Goal: Information Seeking & Learning: Learn about a topic

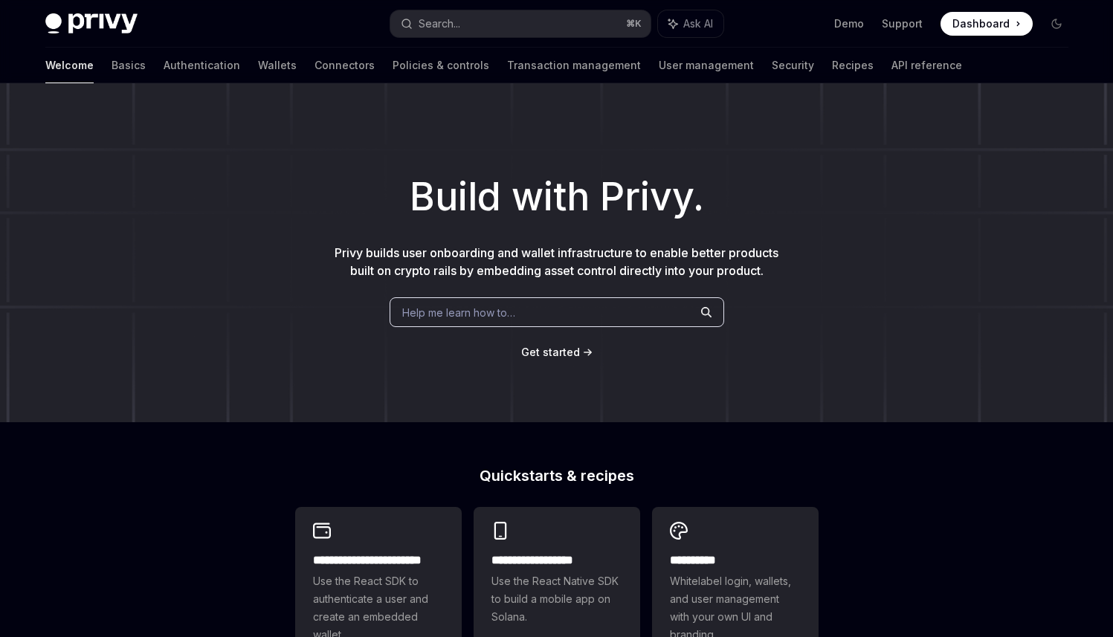
click at [258, 71] on link "Wallets" at bounding box center [277, 66] width 39 height 36
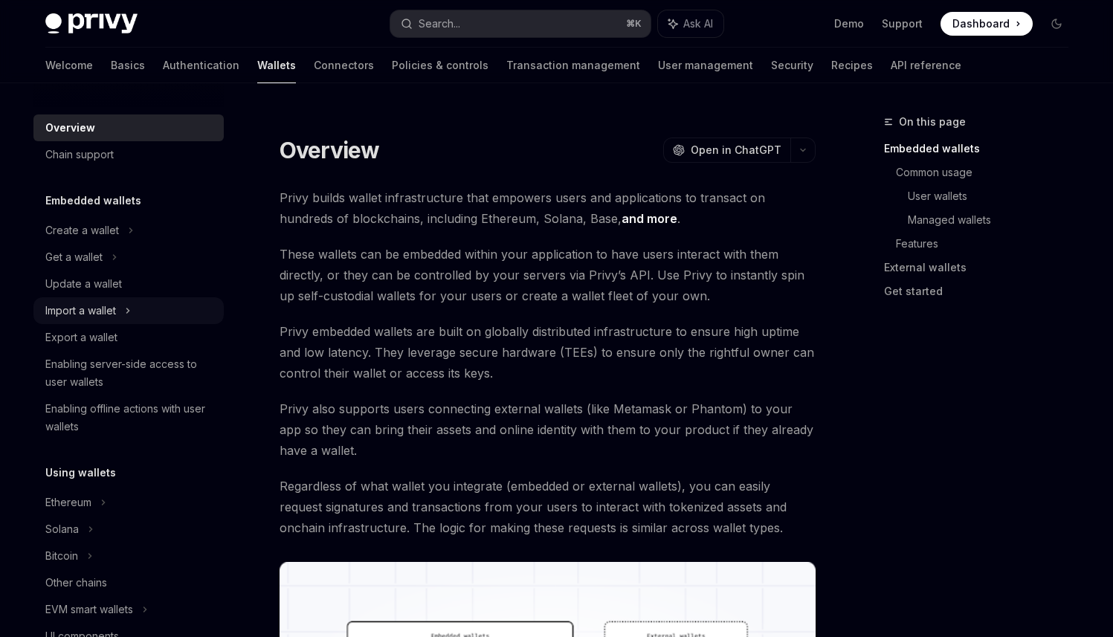
click at [104, 313] on div "Import a wallet" at bounding box center [80, 311] width 71 height 18
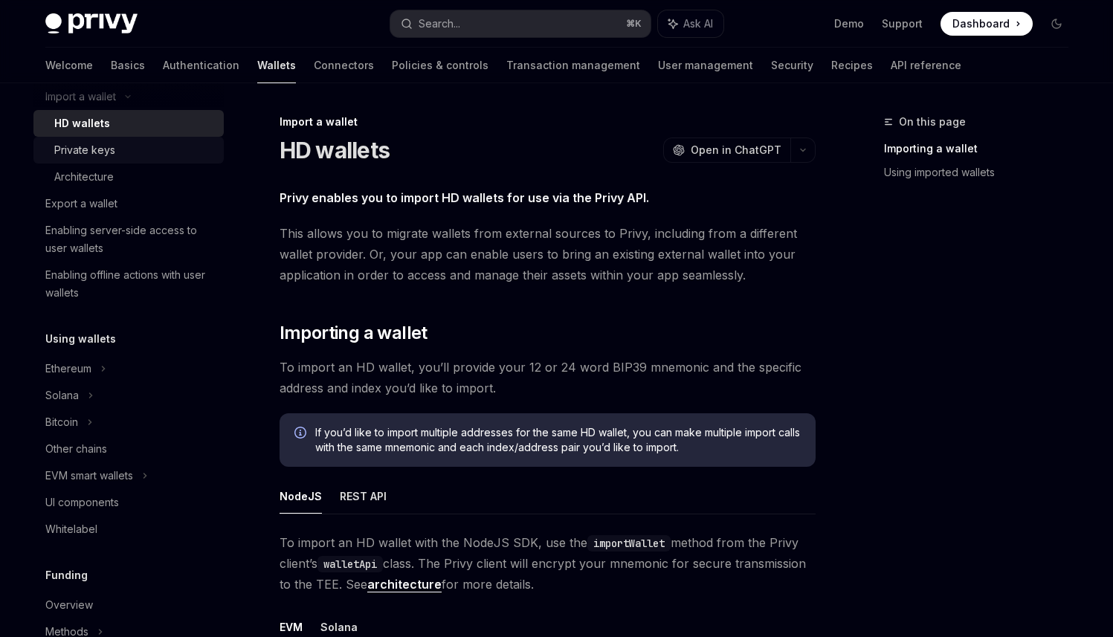
scroll to position [216, 0]
click at [91, 393] on icon at bounding box center [90, 394] width 2 height 4
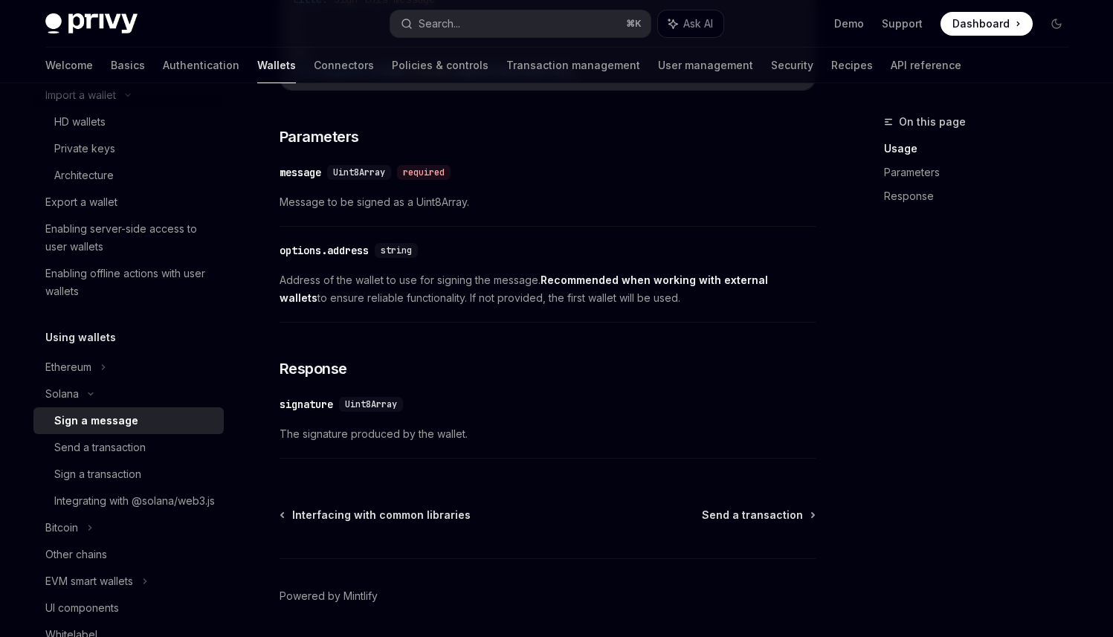
scroll to position [806, 0]
click at [157, 446] on div "Send a transaction" at bounding box center [134, 448] width 161 height 18
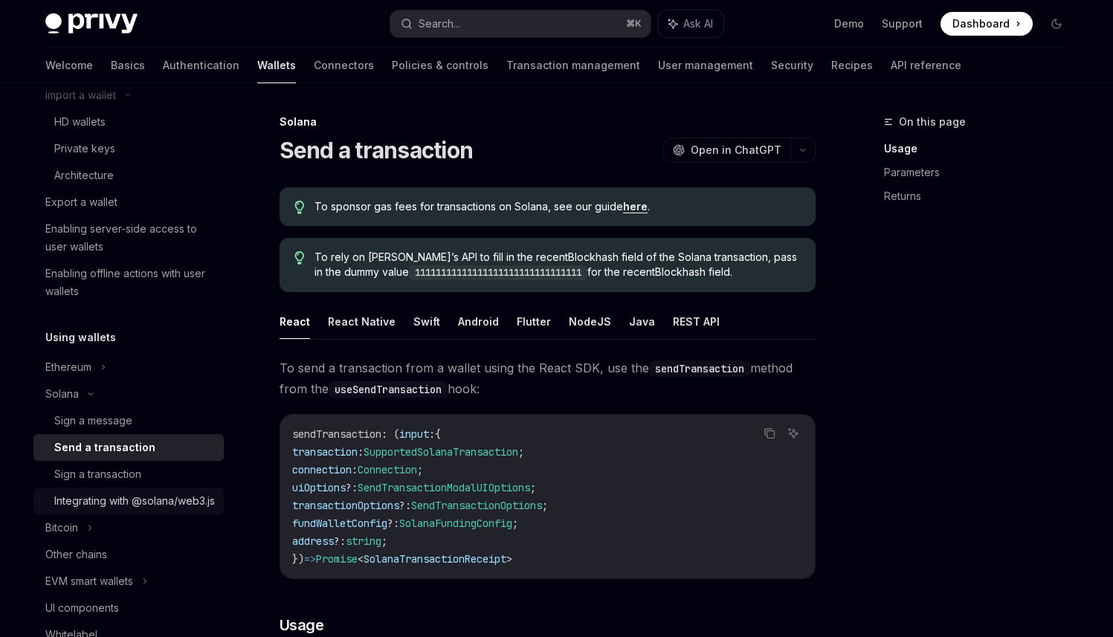
click at [127, 510] on div "Integrating with @solana/web3.js" at bounding box center [134, 501] width 161 height 18
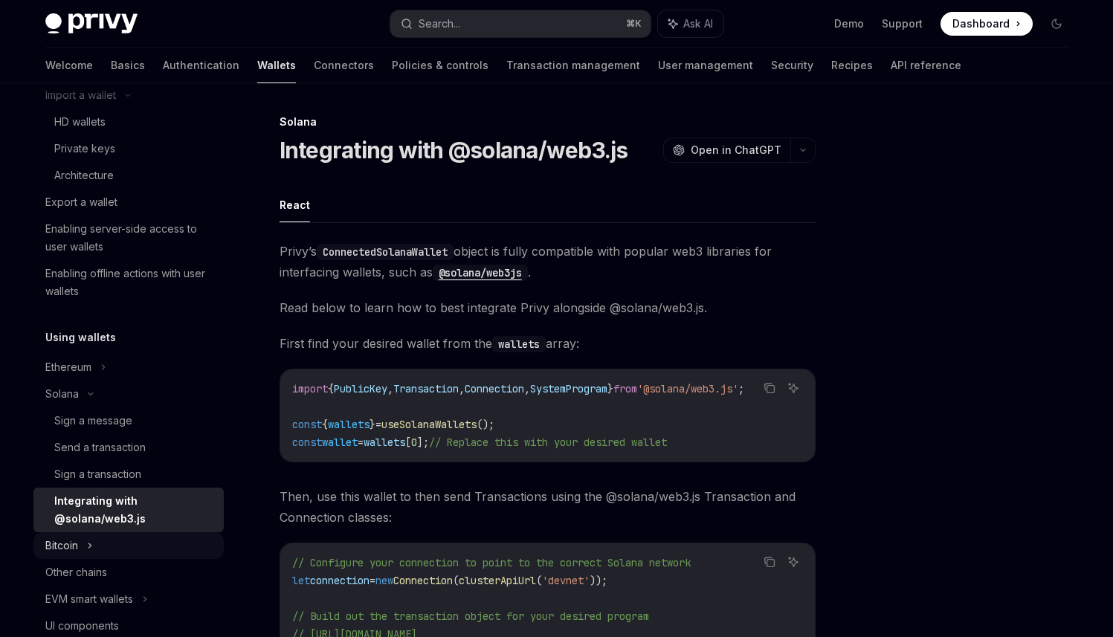
click at [108, 544] on div "Bitcoin" at bounding box center [128, 545] width 190 height 27
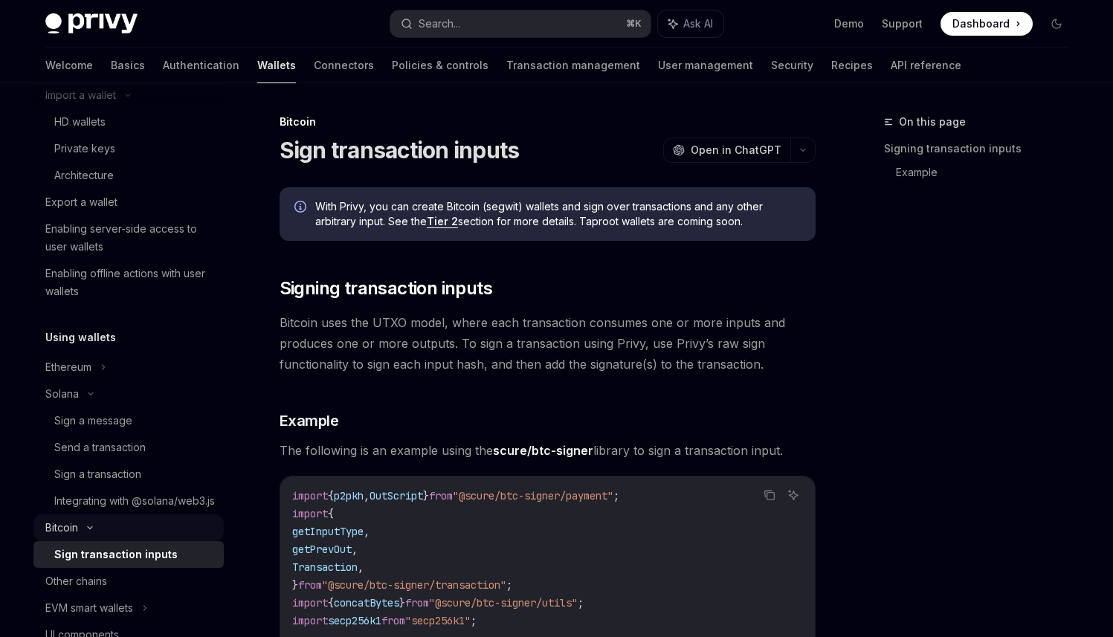
type textarea "*"
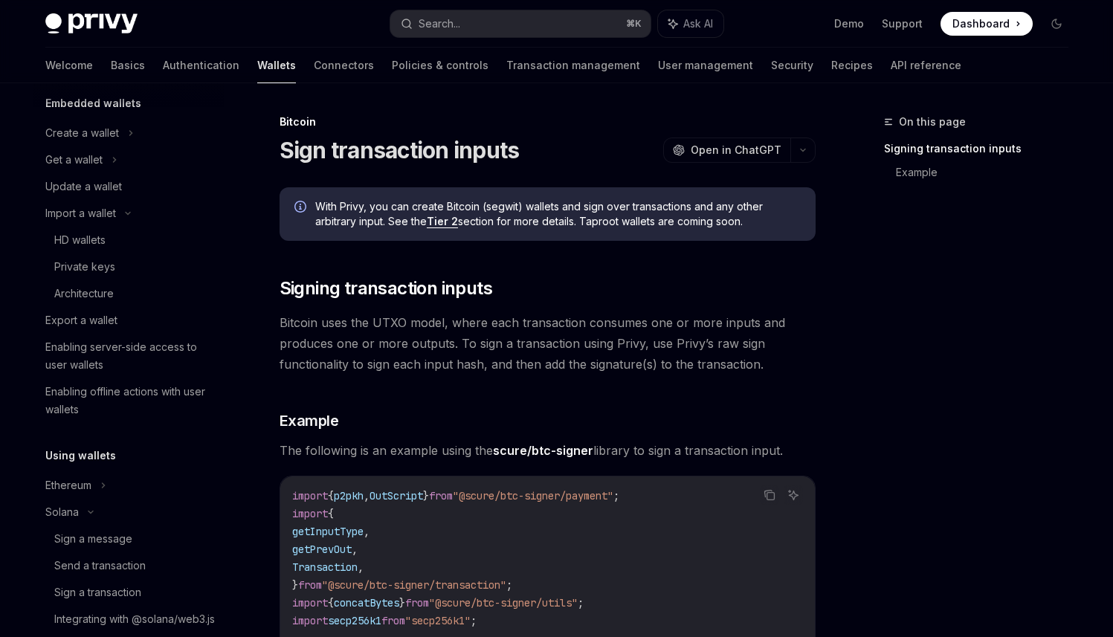
scroll to position [81, 0]
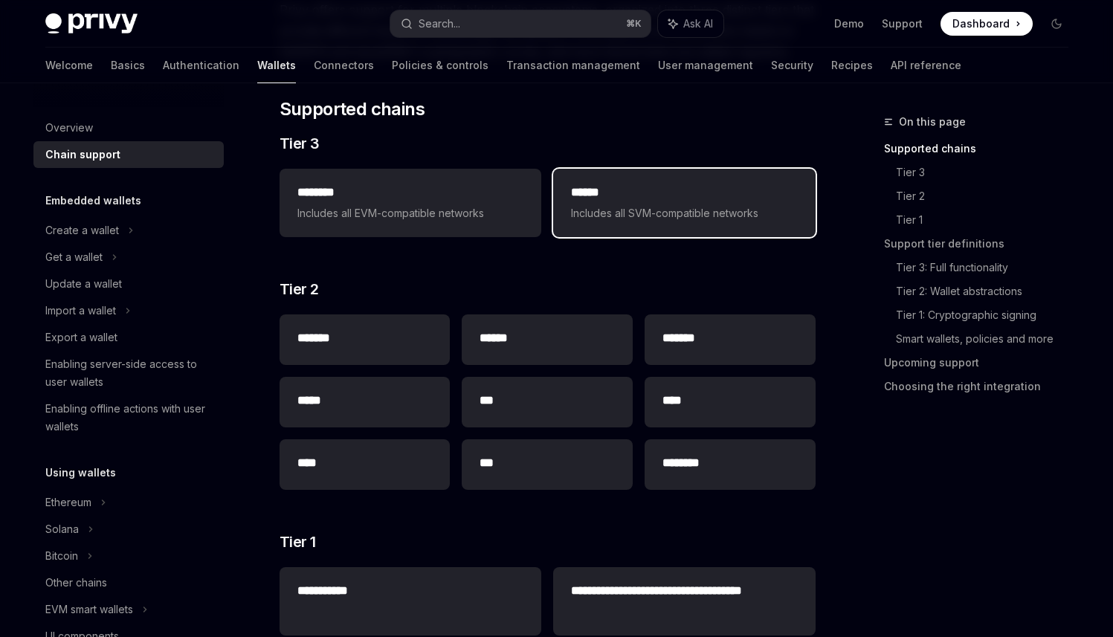
scroll to position [243, 0]
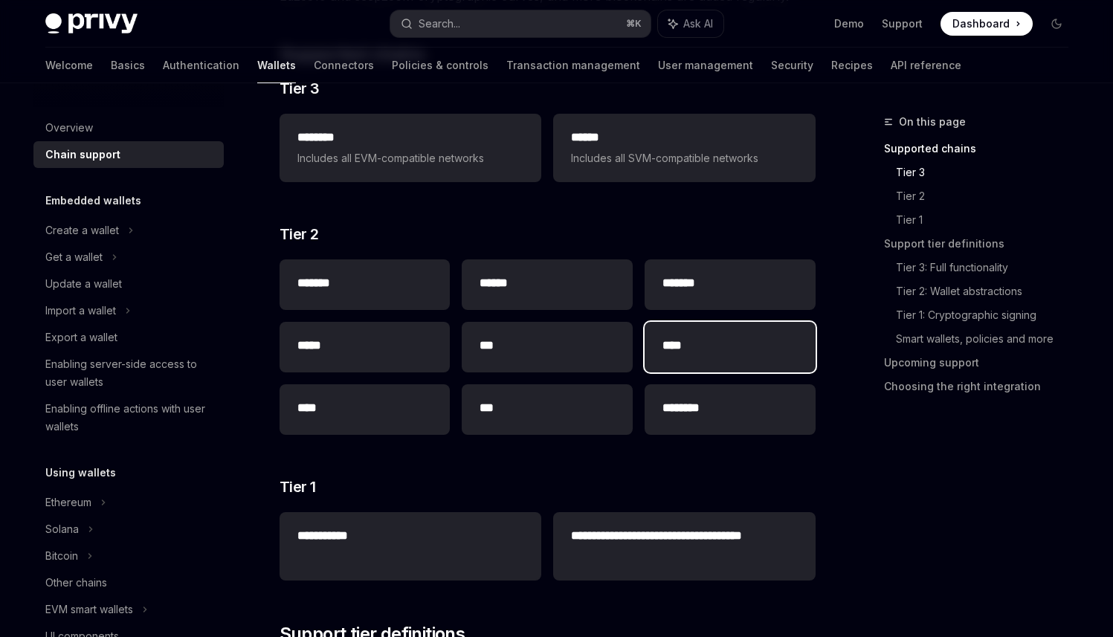
click at [706, 330] on div "****" at bounding box center [730, 347] width 171 height 51
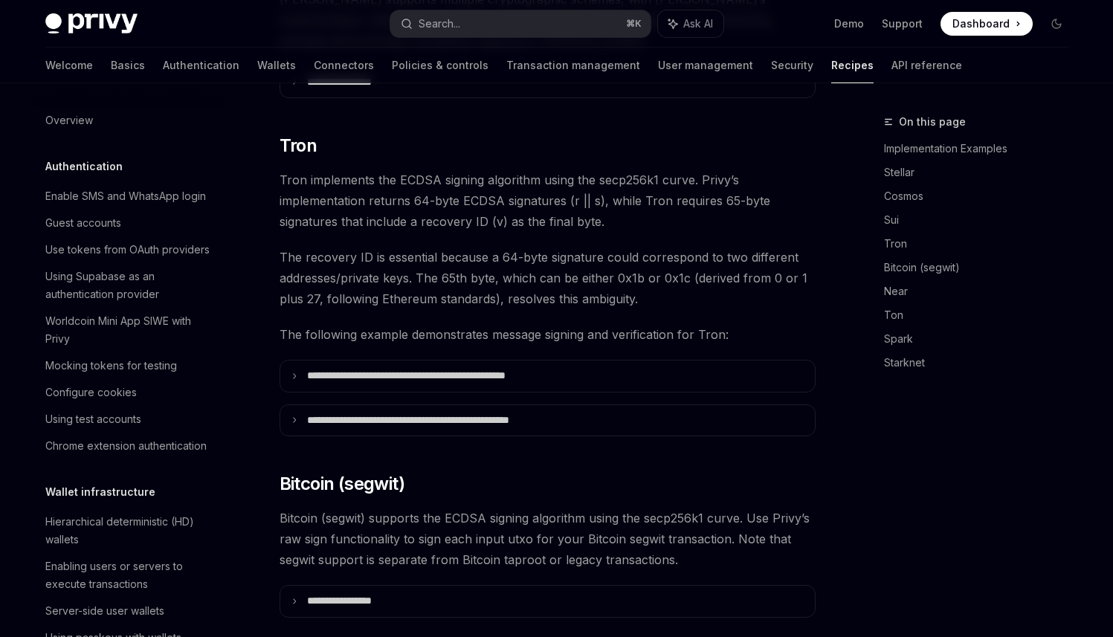
scroll to position [411, 0]
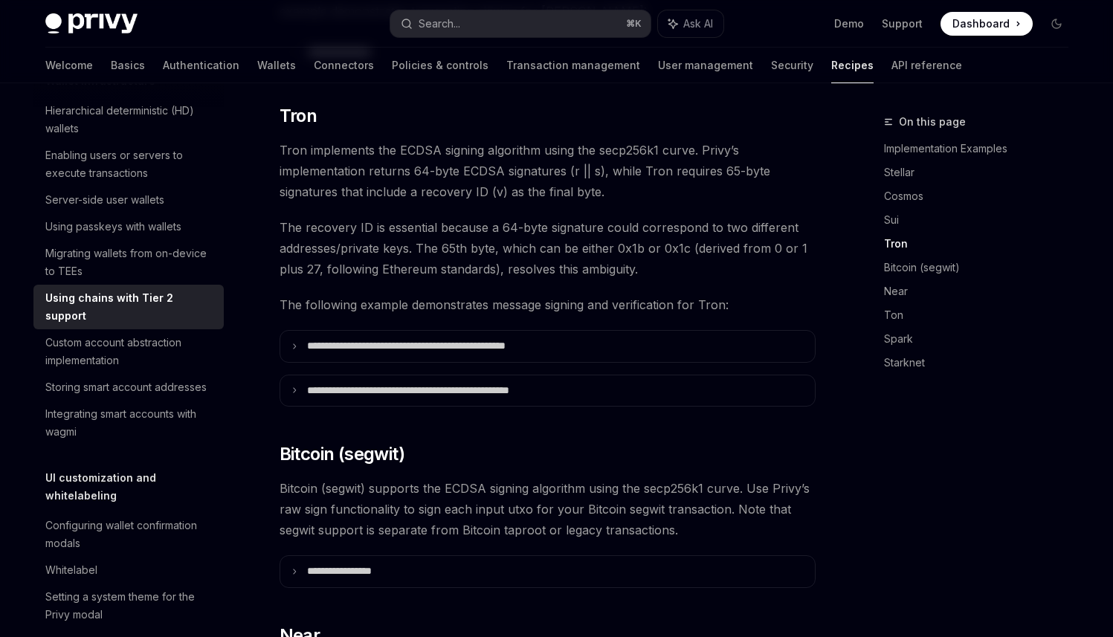
click at [706, 331] on summary "**********" at bounding box center [547, 346] width 535 height 31
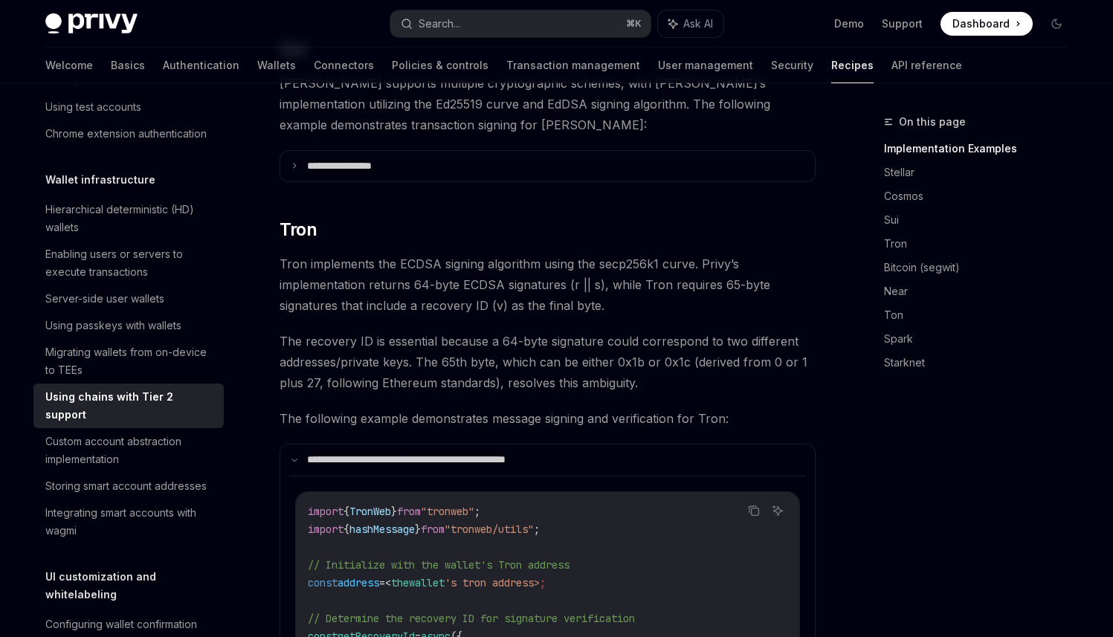
scroll to position [0, 0]
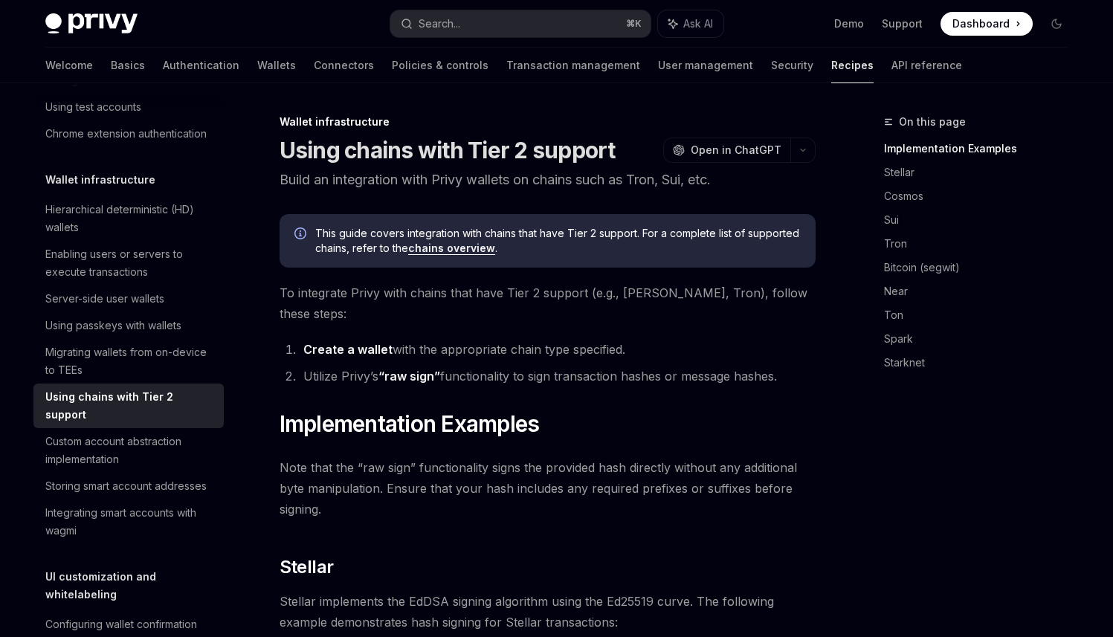
click at [438, 251] on link "chains overview" at bounding box center [451, 248] width 87 height 13
type textarea "*"
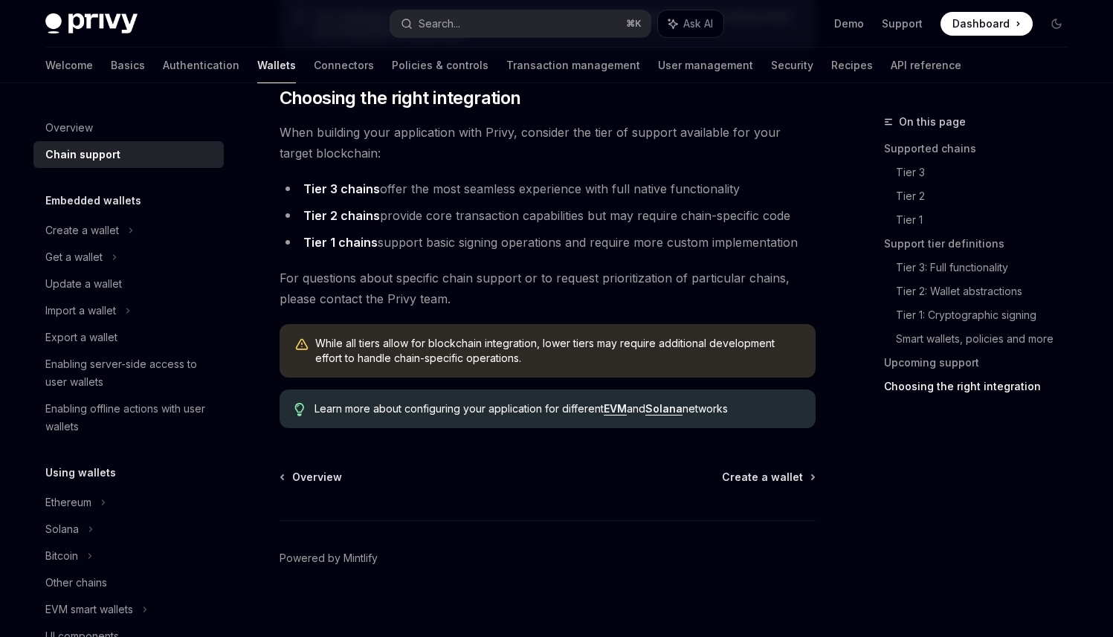
scroll to position [1794, 0]
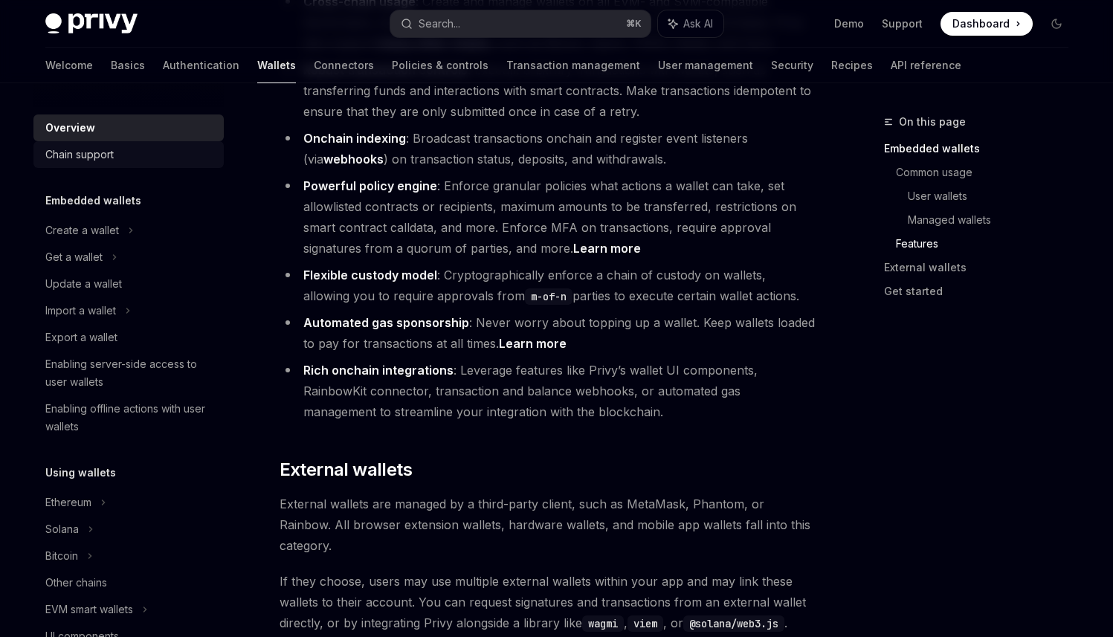
scroll to position [1573, 0]
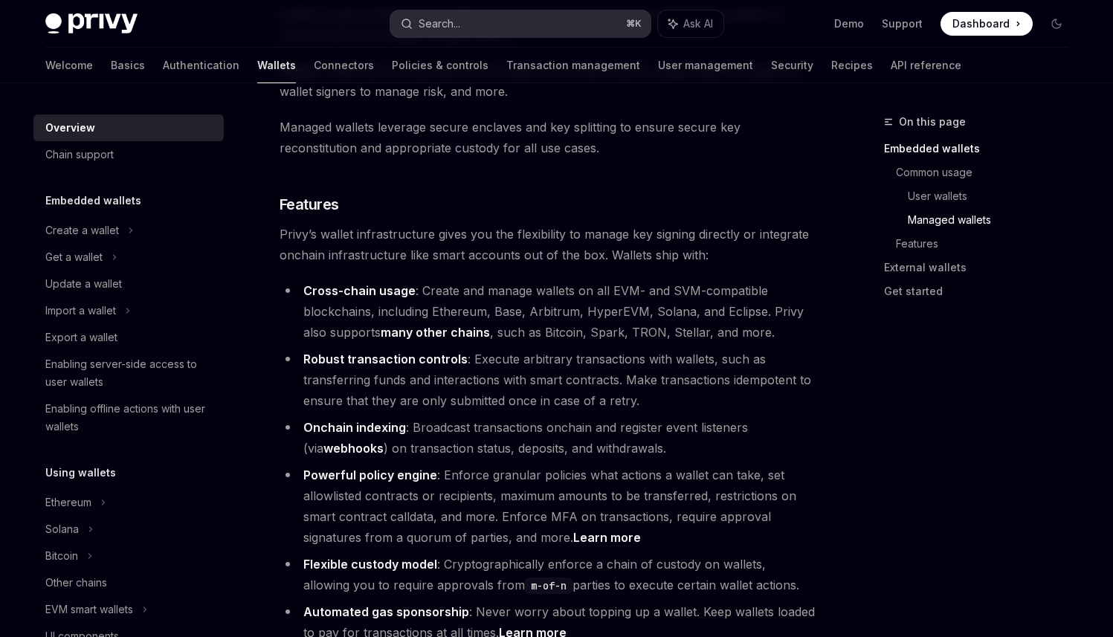
click at [432, 21] on div "Search..." at bounding box center [440, 24] width 42 height 18
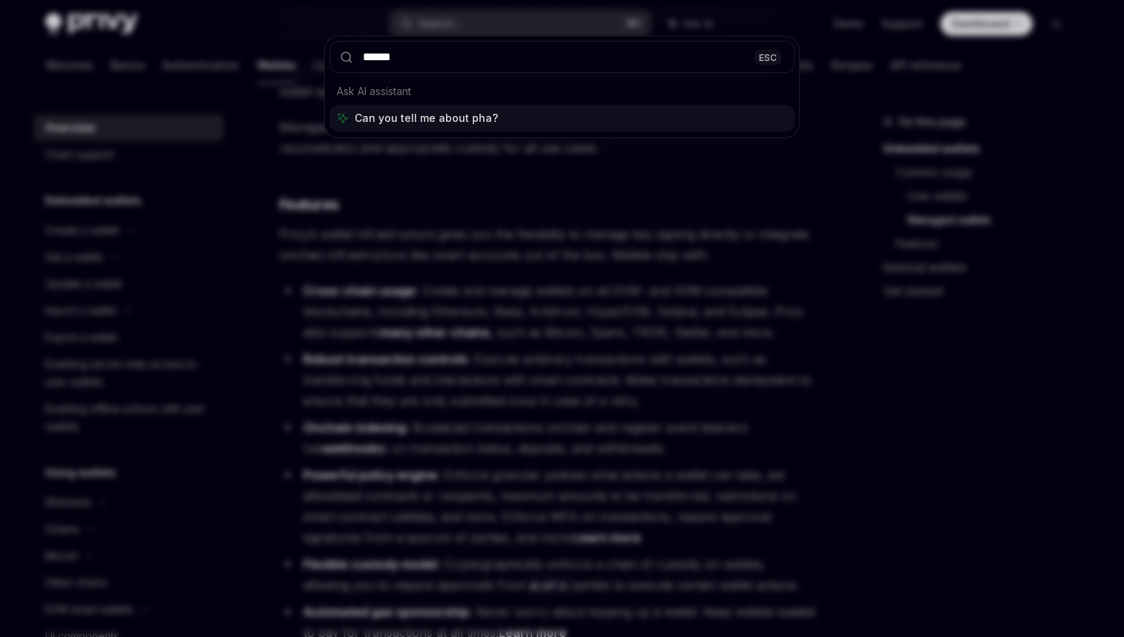
type input "*******"
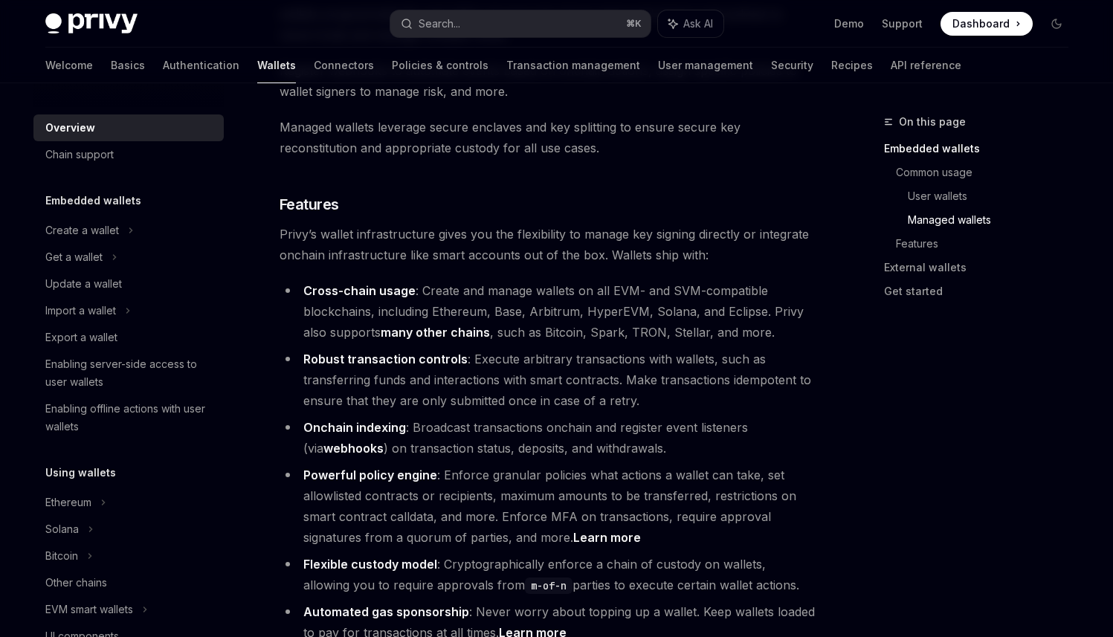
type textarea "*"
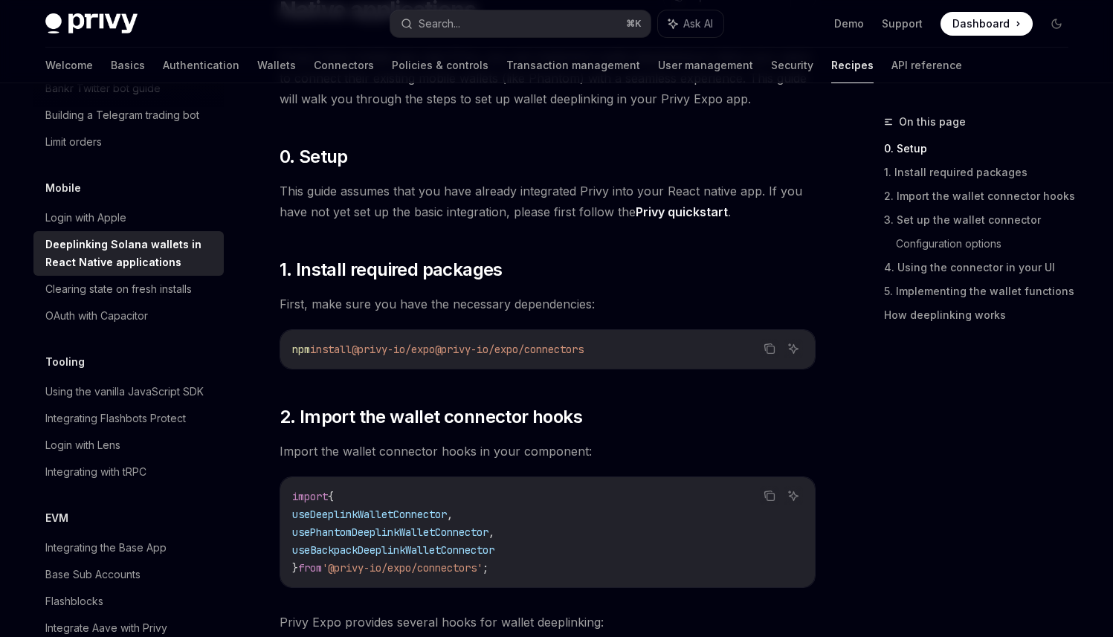
scroll to position [218, 0]
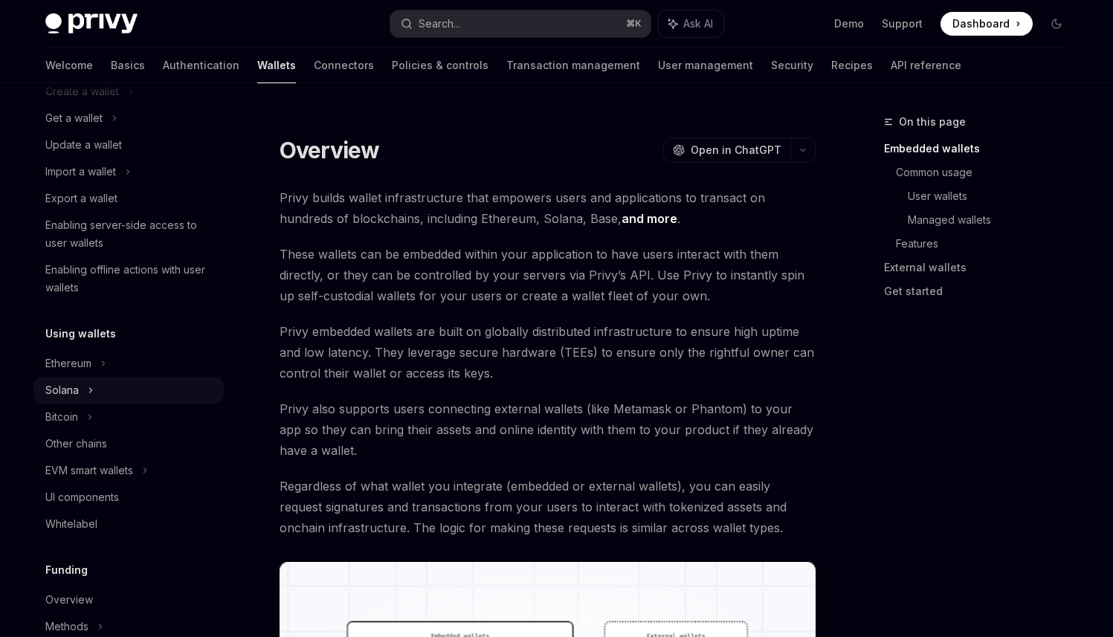
scroll to position [144, 0]
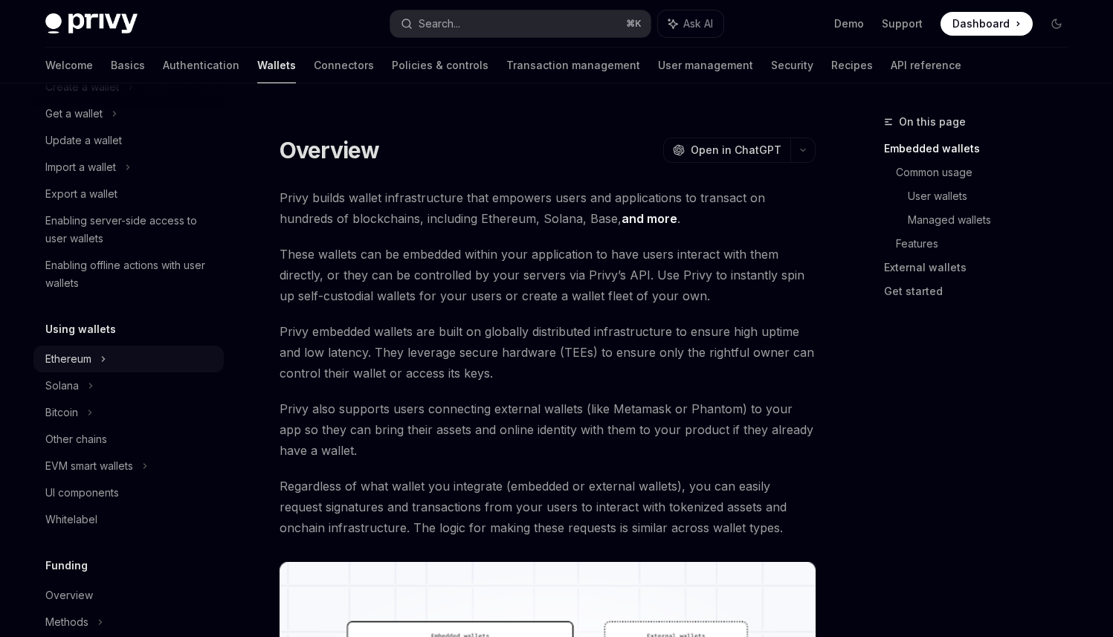
click at [107, 357] on div "Ethereum" at bounding box center [128, 359] width 190 height 27
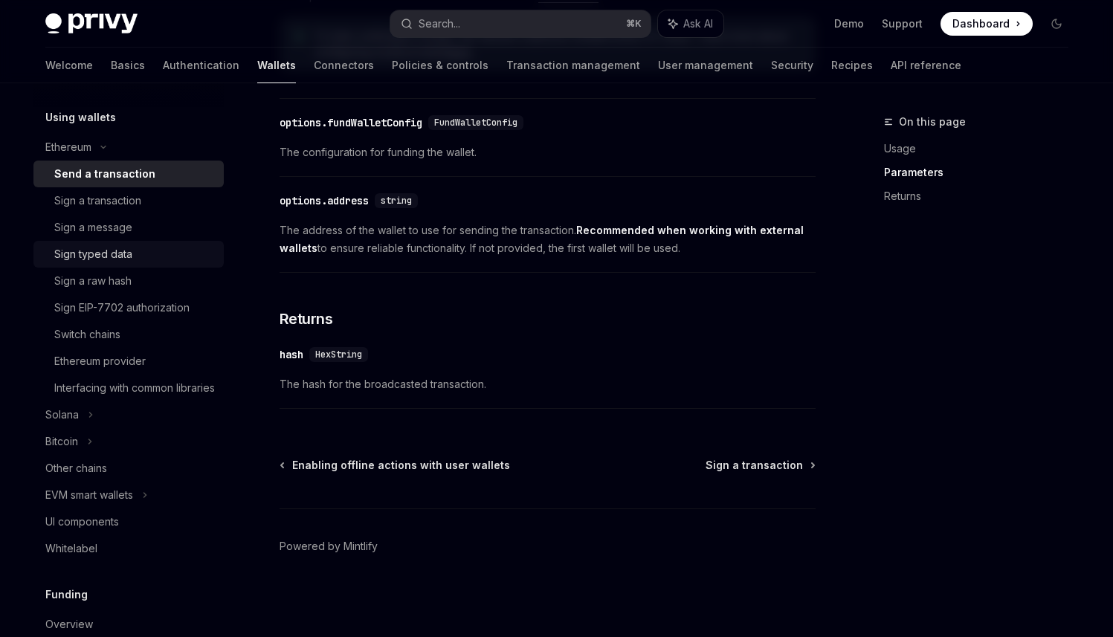
scroll to position [356, 0]
click at [117, 428] on div "Solana" at bounding box center [128, 414] width 190 height 27
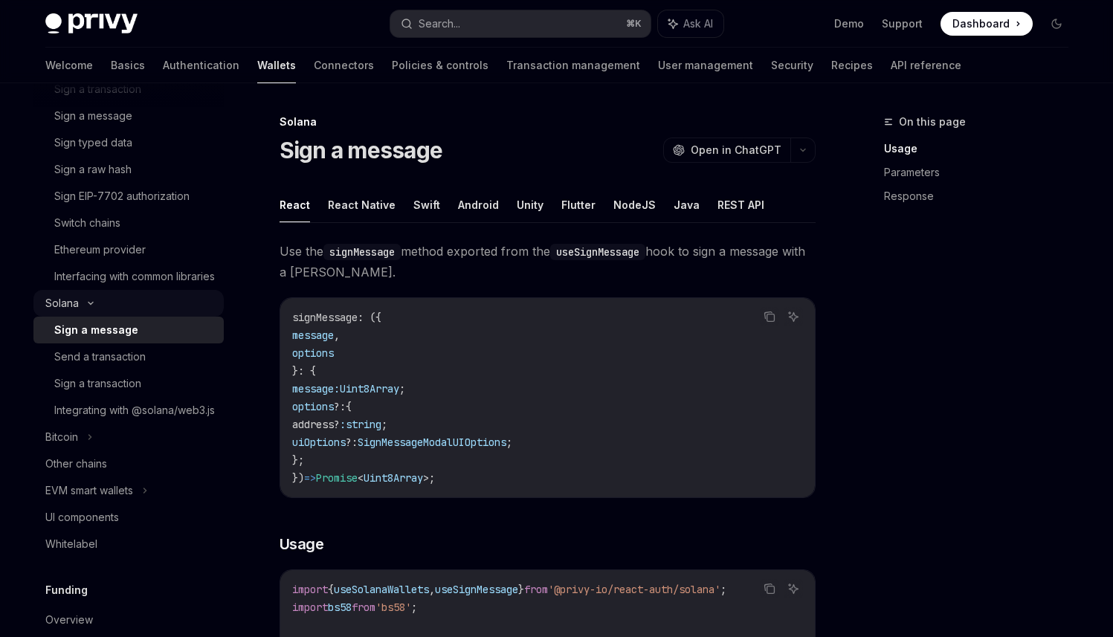
scroll to position [477, 0]
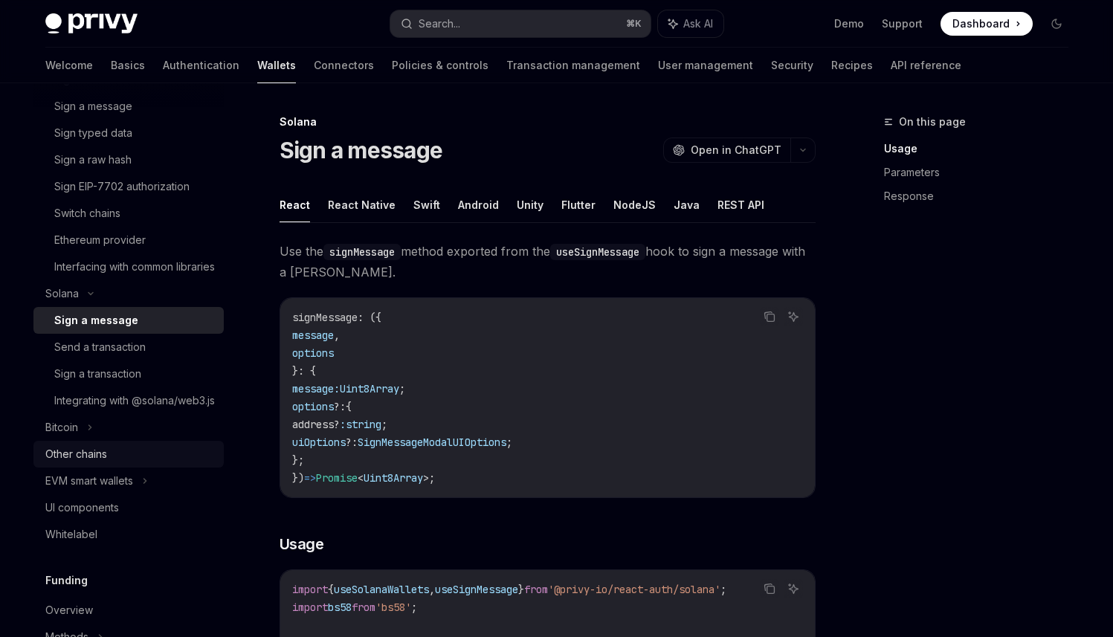
click at [97, 463] on div "Other chains" at bounding box center [76, 454] width 62 height 18
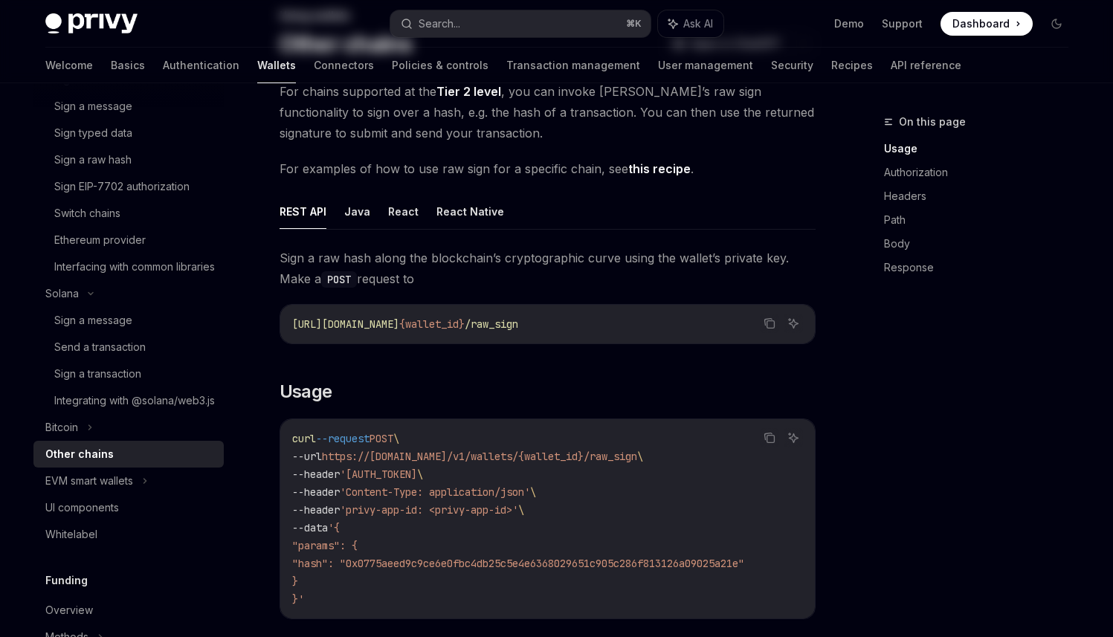
scroll to position [164, 0]
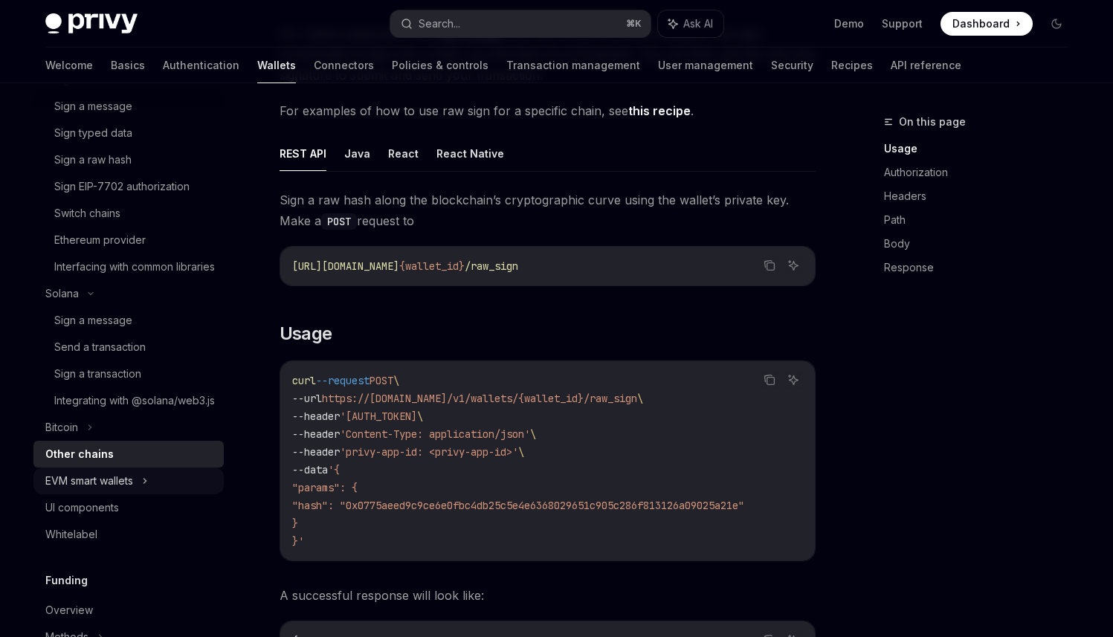
click at [141, 494] on div "EVM smart wallets" at bounding box center [128, 481] width 190 height 27
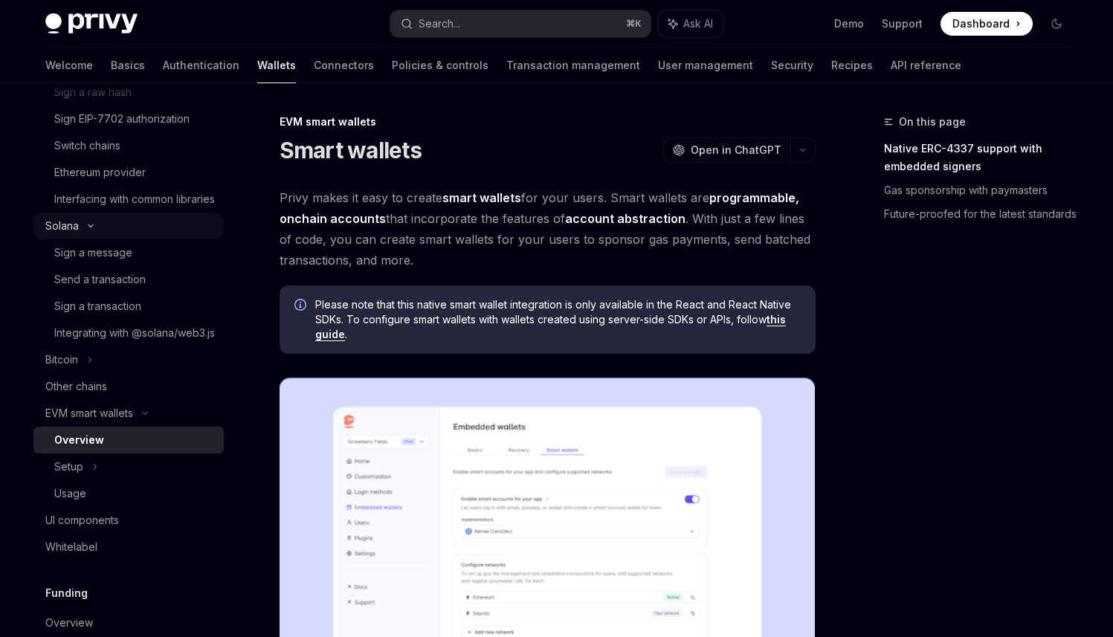
scroll to position [541, 0]
click at [786, 320] on link "this guide" at bounding box center [550, 327] width 471 height 28
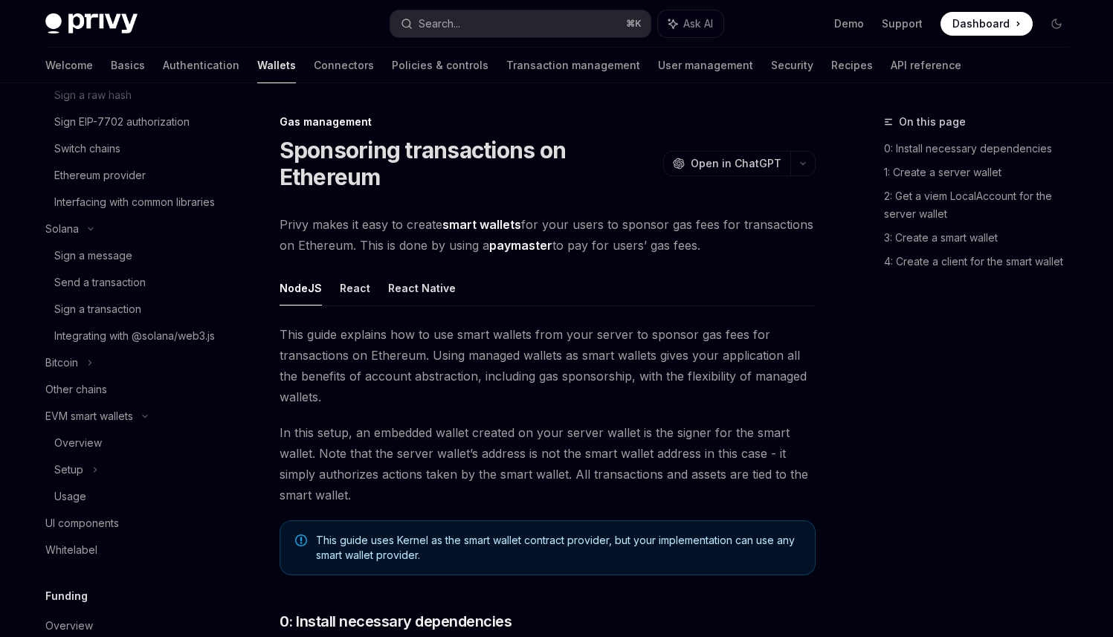
scroll to position [1113, 0]
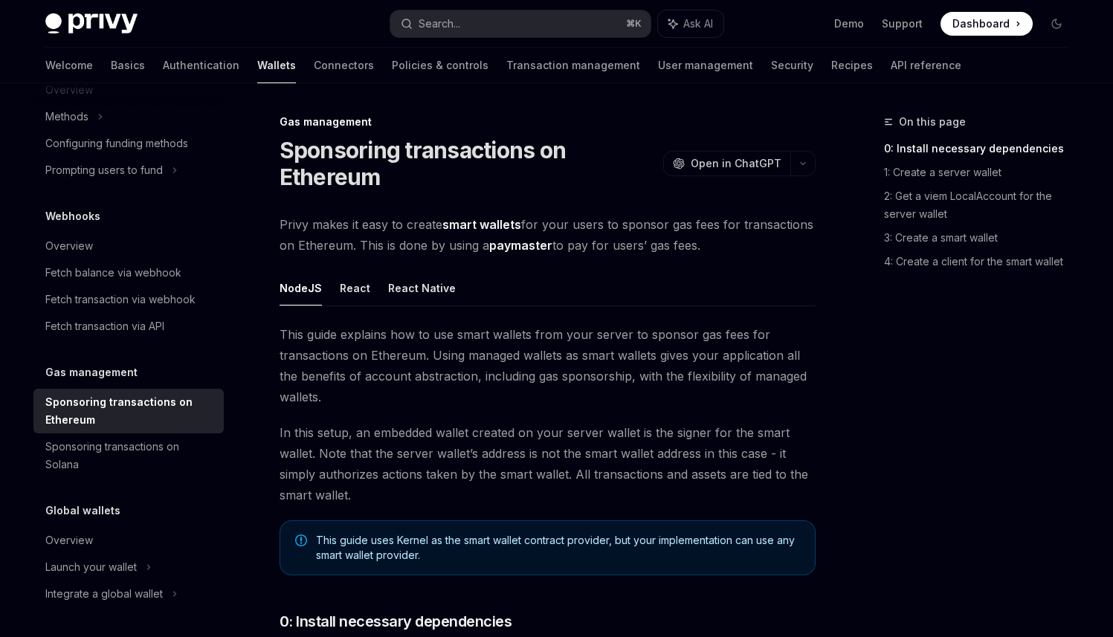
click at [333, 285] on ul "NodeJS React React Native" at bounding box center [548, 289] width 536 height 36
click at [340, 293] on button "React" at bounding box center [355, 288] width 30 height 35
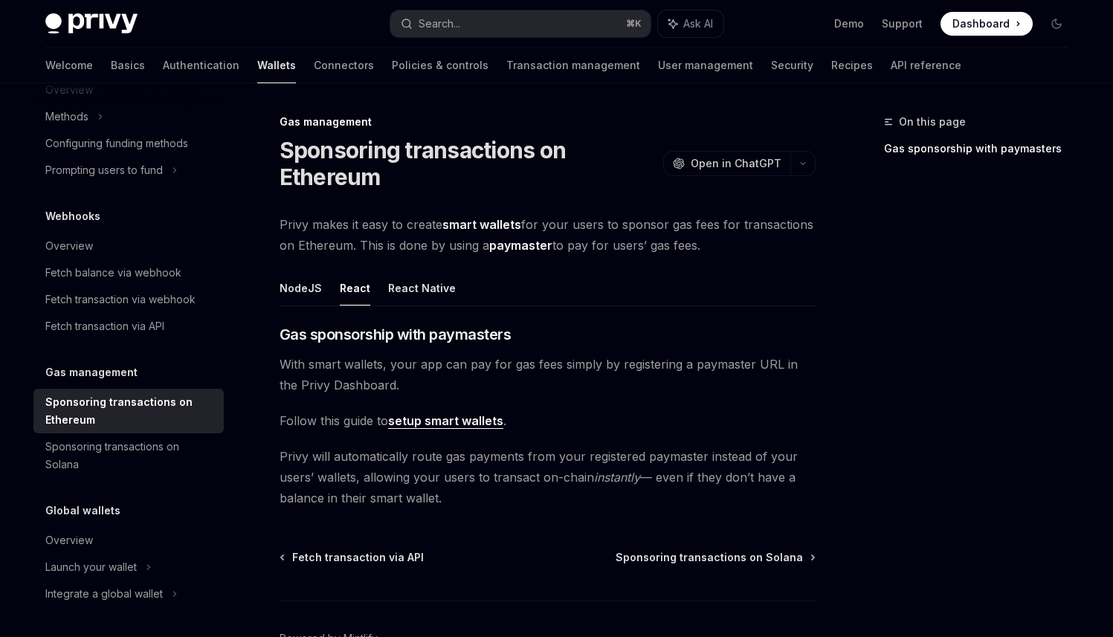
scroll to position [92, 0]
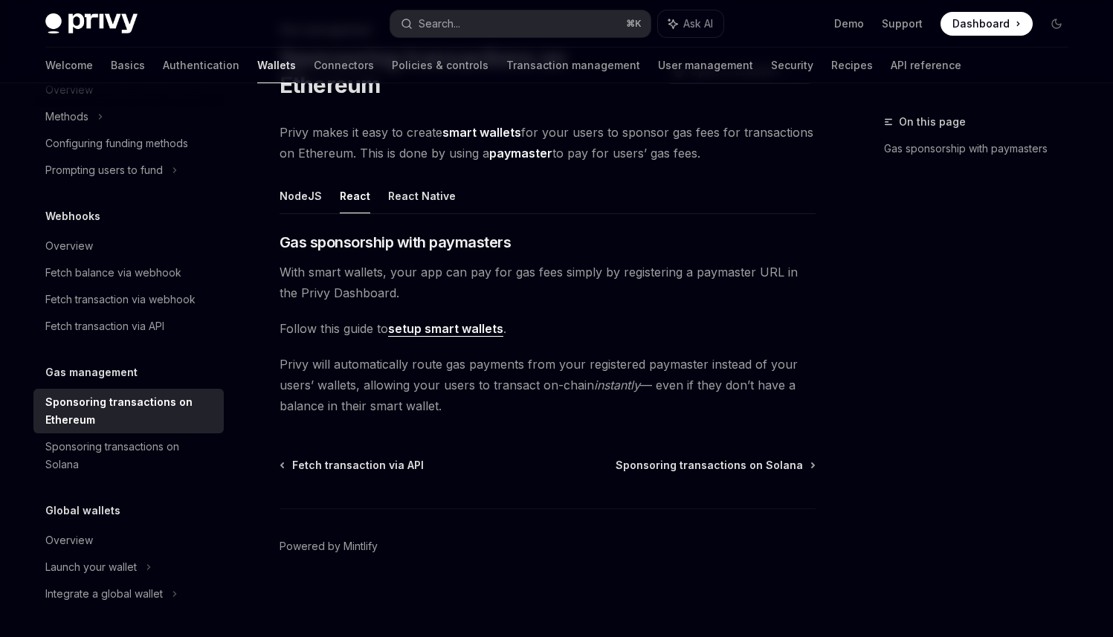
click at [412, 328] on link "setup smart wallets" at bounding box center [445, 329] width 115 height 16
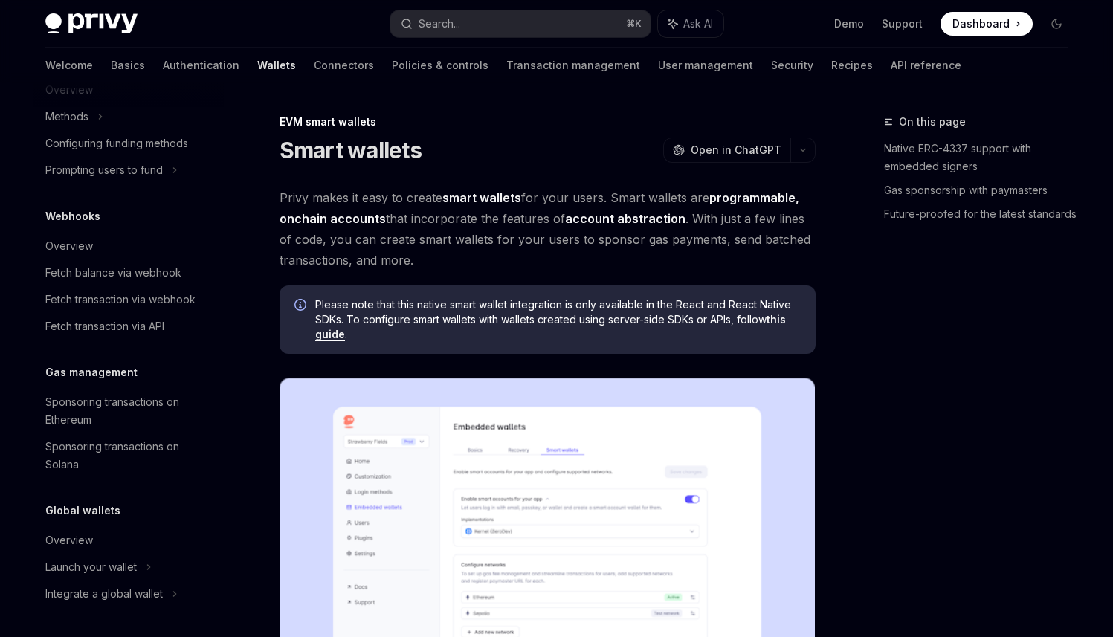
type textarea "*"
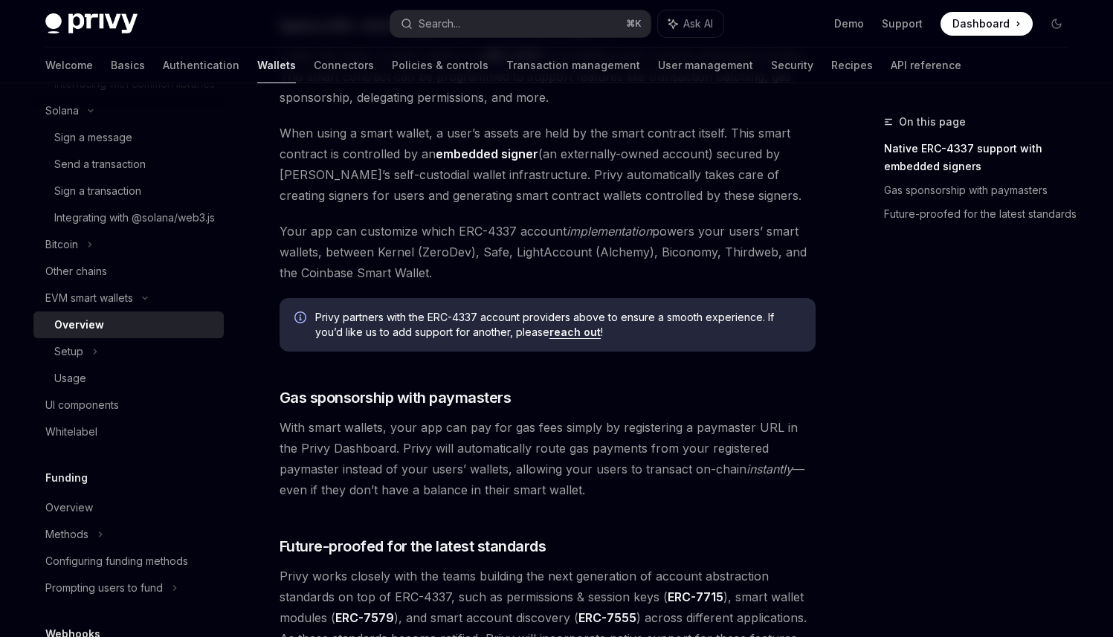
scroll to position [907, 0]
